Goal: Task Accomplishment & Management: Manage account settings

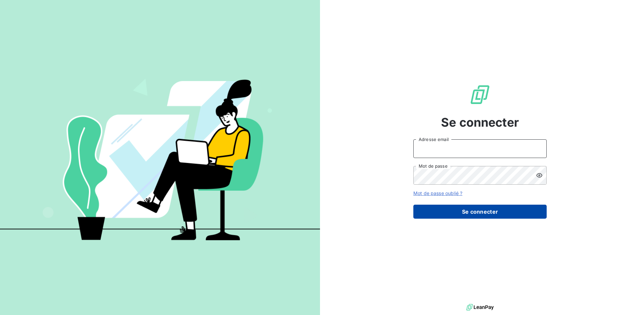
type input "[EMAIL_ADDRESS][DOMAIN_NAME]"
click at [460, 211] on button "Se connecter" at bounding box center [479, 212] width 133 height 14
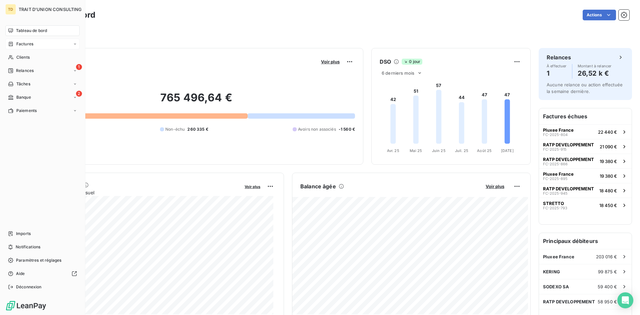
click at [30, 45] on span "Factures" at bounding box center [24, 44] width 17 height 6
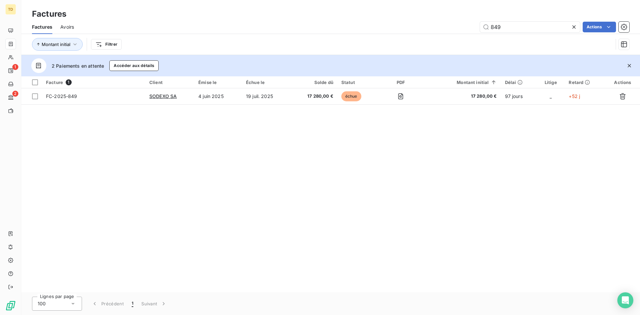
drag, startPoint x: 527, startPoint y: 25, endPoint x: 473, endPoint y: 35, distance: 54.8
click at [473, 35] on div "Factures Avoirs 849 Actions Montant initial Filtrer" at bounding box center [330, 37] width 618 height 35
drag, startPoint x: 505, startPoint y: 28, endPoint x: 474, endPoint y: 35, distance: 31.5
click at [474, 35] on div "Factures Avoirs 901 Actions Montant initial Filtrer" at bounding box center [330, 37] width 618 height 35
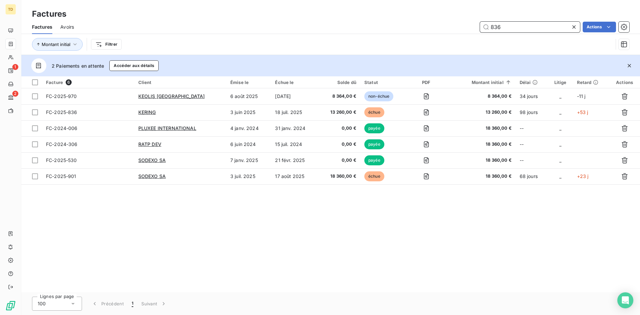
drag, startPoint x: 504, startPoint y: 29, endPoint x: 448, endPoint y: 33, distance: 56.1
click at [448, 33] on div "Factures Avoirs 836 Actions" at bounding box center [330, 27] width 618 height 14
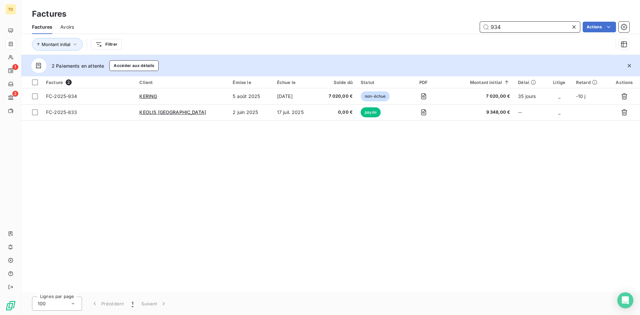
type input "934"
click at [572, 27] on icon at bounding box center [573, 27] width 7 height 7
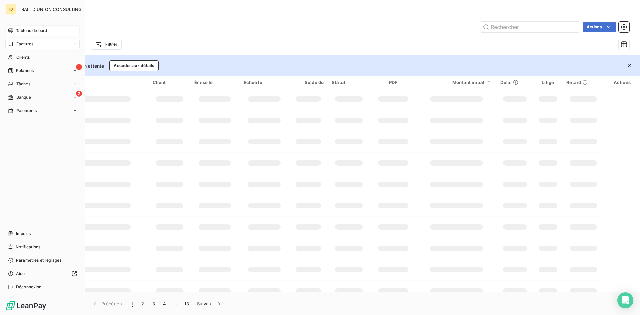
click at [9, 29] on icon at bounding box center [10, 30] width 5 height 5
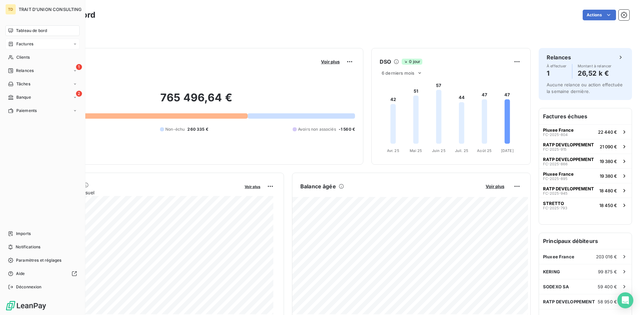
click at [26, 30] on span "Tableau de bord" at bounding box center [31, 31] width 31 height 6
click at [29, 27] on div "Tableau de bord" at bounding box center [42, 30] width 74 height 11
click at [23, 32] on span "Tableau de bord" at bounding box center [31, 31] width 31 height 6
click at [54, 70] on div "1 Relances" at bounding box center [42, 70] width 74 height 11
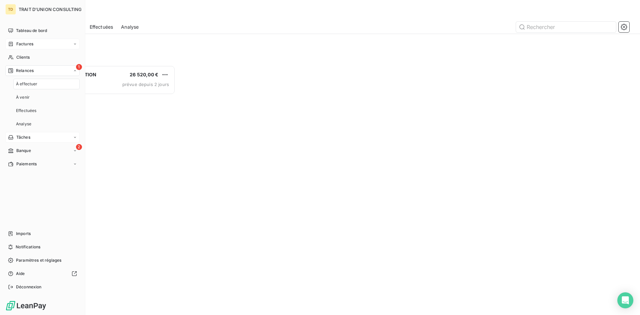
scroll to position [245, 138]
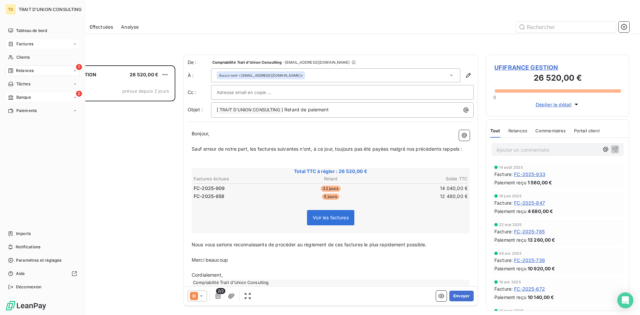
click at [21, 99] on span "Banque" at bounding box center [23, 97] width 15 height 6
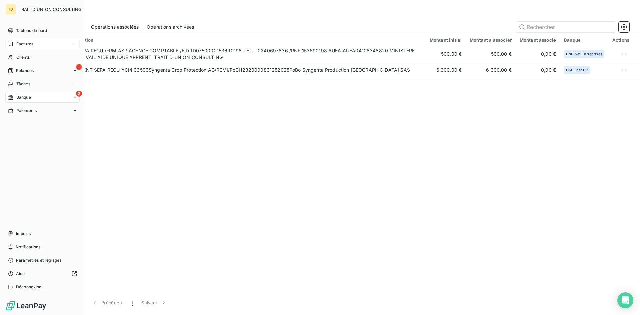
click at [28, 25] on div "TD TRAIT D'UNION CONSULTING Tableau de bord Factures Clients 1 Relances Tâches …" at bounding box center [42, 157] width 85 height 315
click at [29, 29] on span "Tableau de bord" at bounding box center [31, 31] width 31 height 6
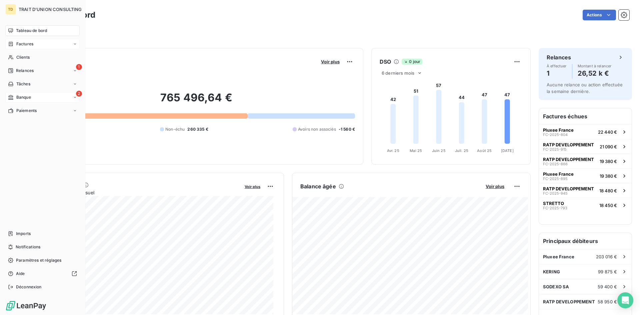
click at [22, 32] on span "Tableau de bord" at bounding box center [31, 31] width 31 height 6
